Goal: Find contact information: Find contact information

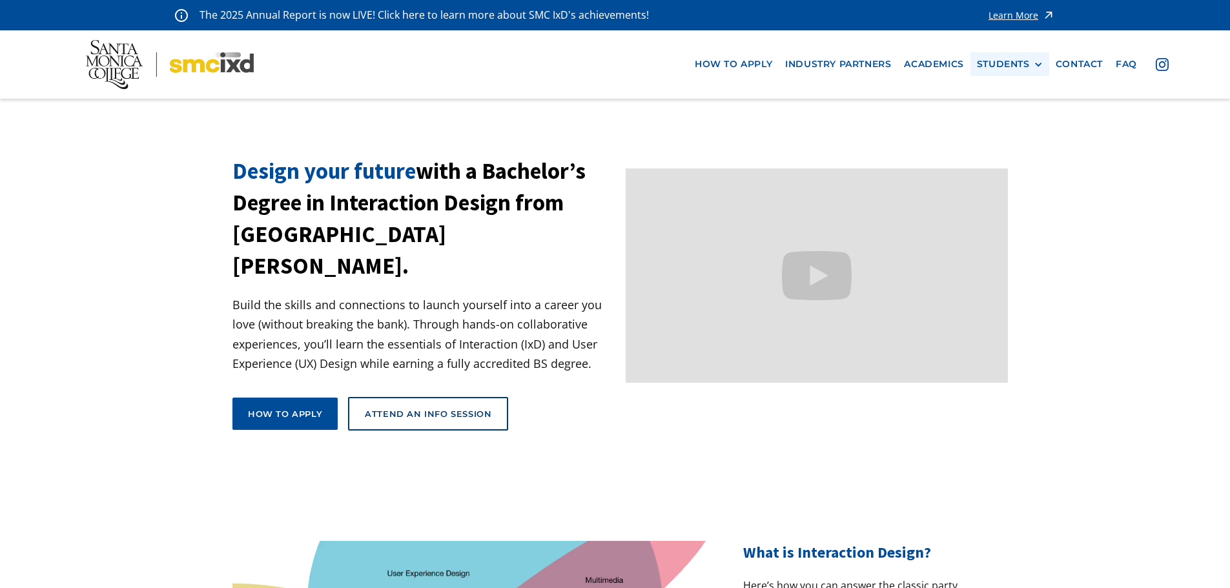
click at [1035, 66] on div at bounding box center [1038, 64] width 9 height 9
click at [915, 61] on link "Academics" at bounding box center [934, 64] width 72 height 24
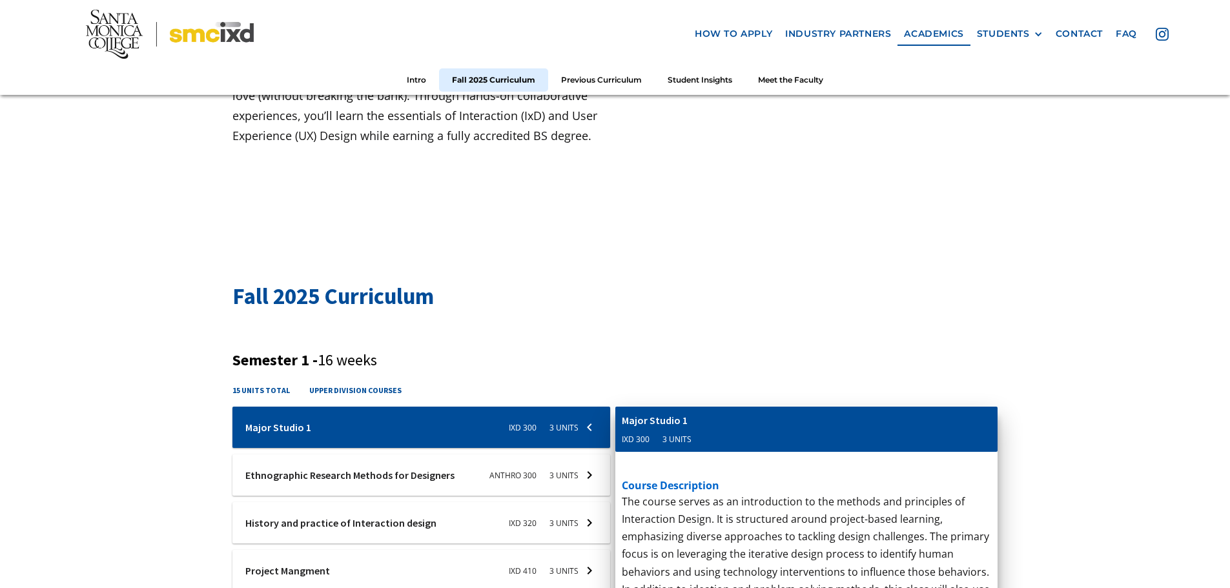
scroll to position [258, 0]
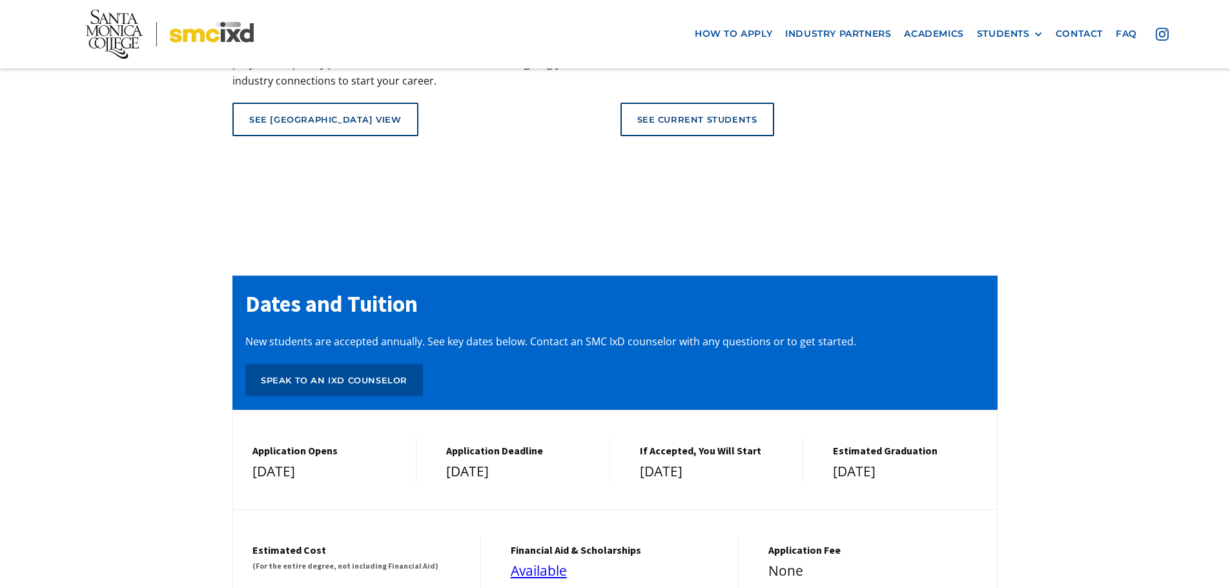
scroll to position [5360, 0]
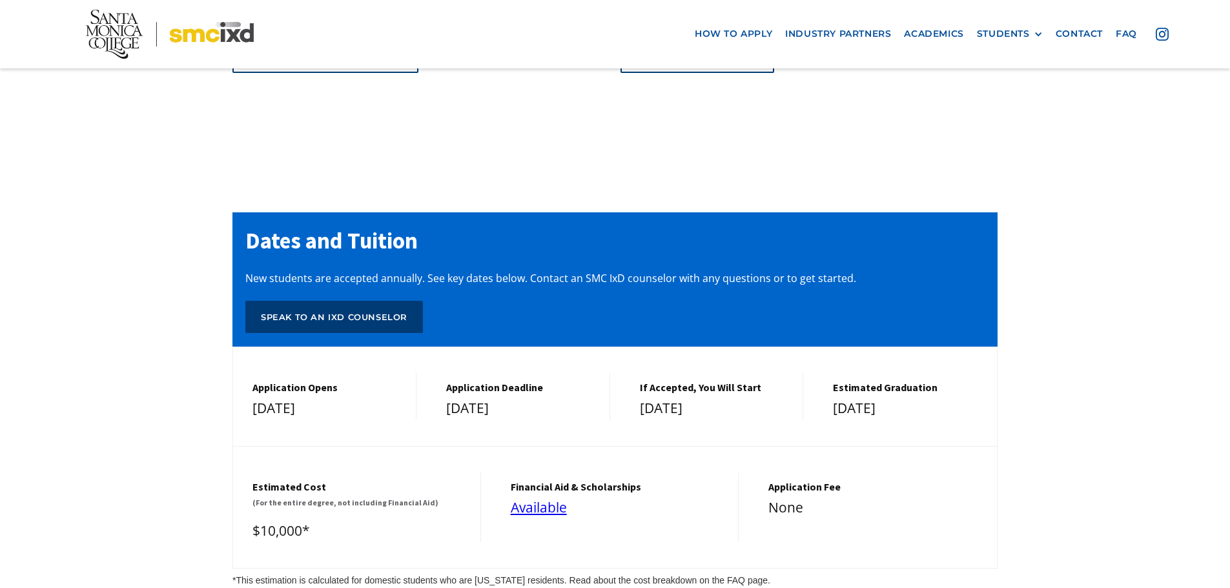
click at [377, 311] on div "Speak to an IxD counselor" at bounding box center [334, 317] width 147 height 12
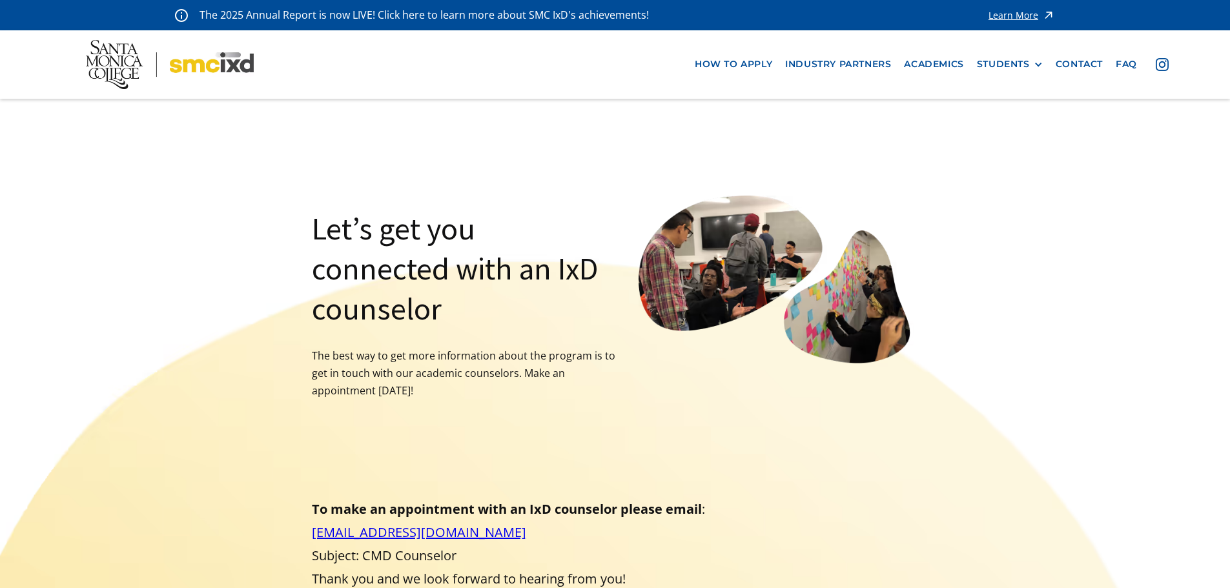
drag, startPoint x: 513, startPoint y: 274, endPoint x: 500, endPoint y: 132, distance: 143.3
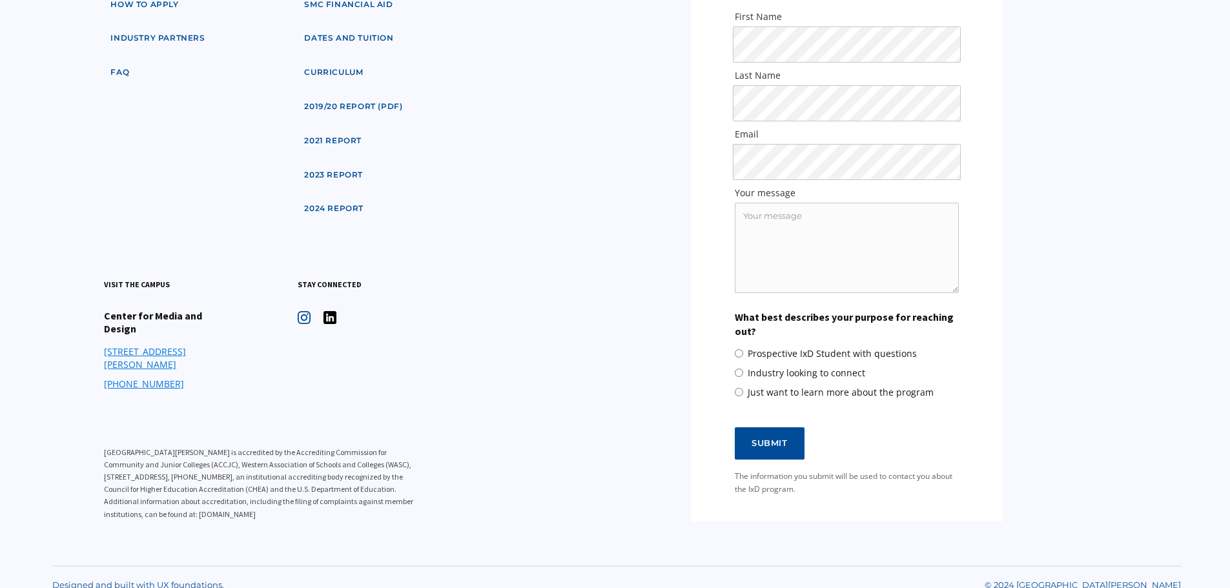
scroll to position [873, 0]
drag, startPoint x: 794, startPoint y: 500, endPoint x: 730, endPoint y: 475, distance: 67.9
click at [730, 475] on div "Contact us We look forward to hearing from you. First Name Last Name Email Your…" at bounding box center [847, 217] width 311 height 610
click at [730, 475] on form "Contact us We look forward to hearing from you. First Name Last Name Email Your…" at bounding box center [847, 216] width 280 height 558
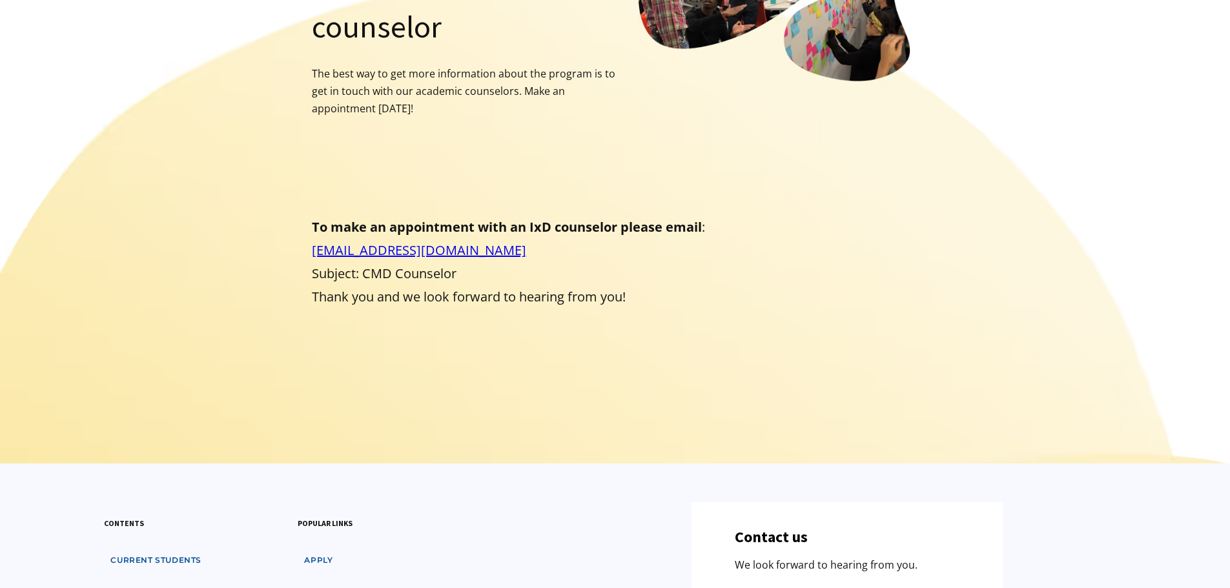
scroll to position [0, 0]
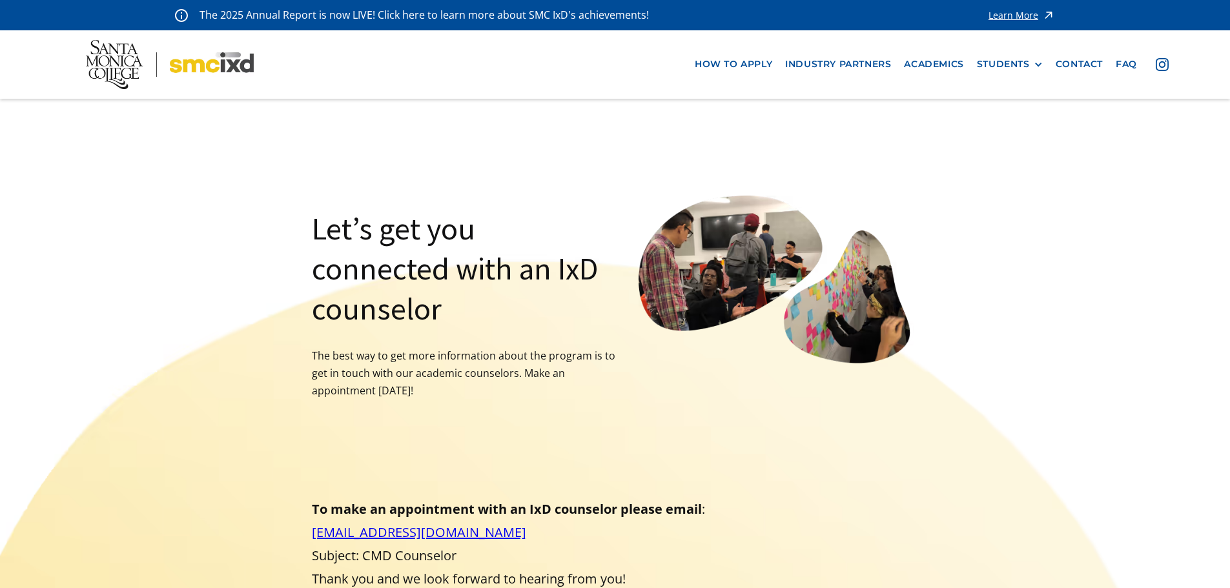
drag, startPoint x: 671, startPoint y: 367, endPoint x: 761, endPoint y: 231, distance: 163.0
click at [1071, 61] on link "contact" at bounding box center [1079, 64] width 60 height 24
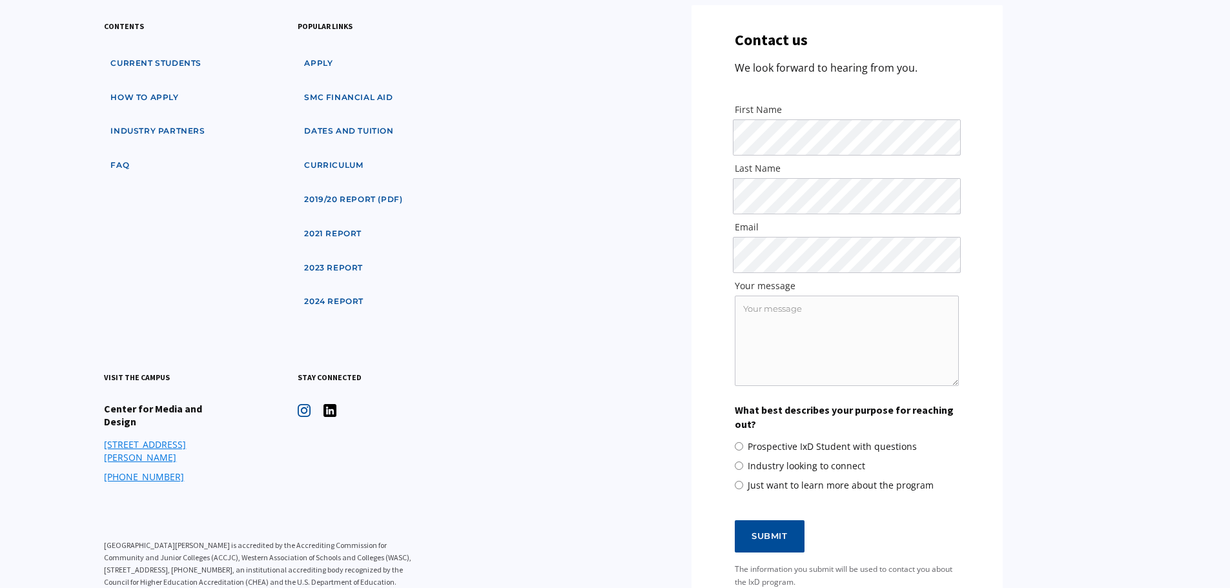
scroll to position [744, 0]
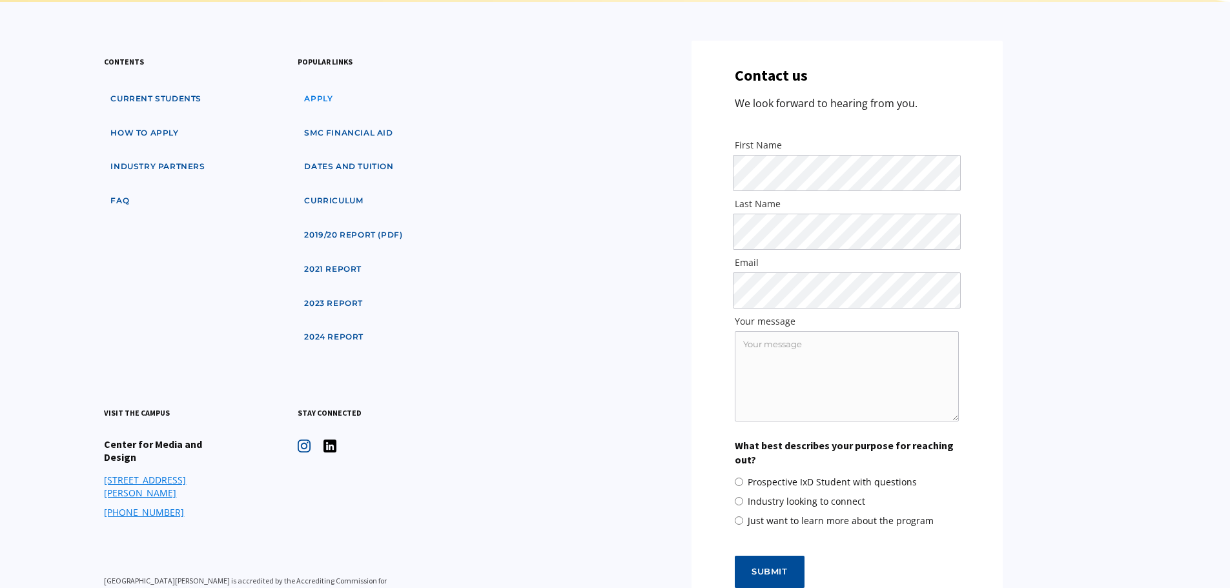
click at [330, 98] on link "apply" at bounding box center [318, 99] width 41 height 24
